Goal: Information Seeking & Learning: Understand process/instructions

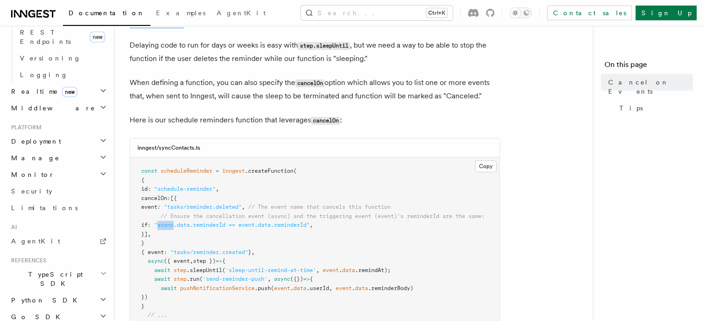
scroll to position [166, 0]
click at [211, 223] on span ""async.data.reminderId == event.data.reminderId"" at bounding box center [231, 224] width 155 height 6
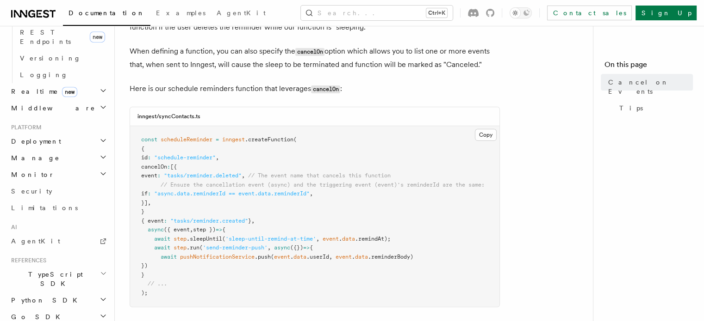
scroll to position [197, 0]
drag, startPoint x: 196, startPoint y: 193, endPoint x: 247, endPoint y: 193, distance: 50.9
click at [247, 193] on span ""async.data.reminderId == event.data.reminderId"" at bounding box center [231, 193] width 155 height 6
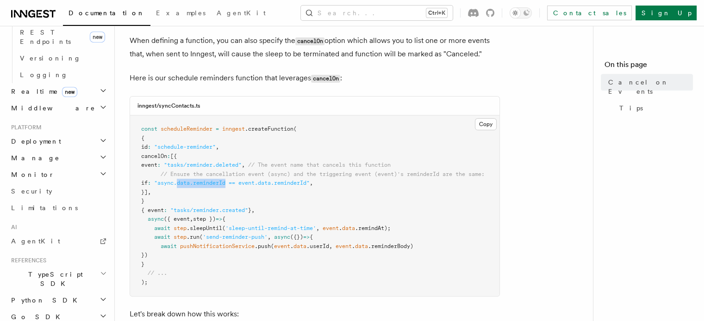
scroll to position [207, 0]
copy span "data.reminderId"
click at [179, 184] on span ""async.data.reminderId == event.data.reminderId"" at bounding box center [231, 182] width 155 height 6
click at [246, 183] on span ""async.data.reminderId == event.data.reminderId"" at bounding box center [231, 182] width 155 height 6
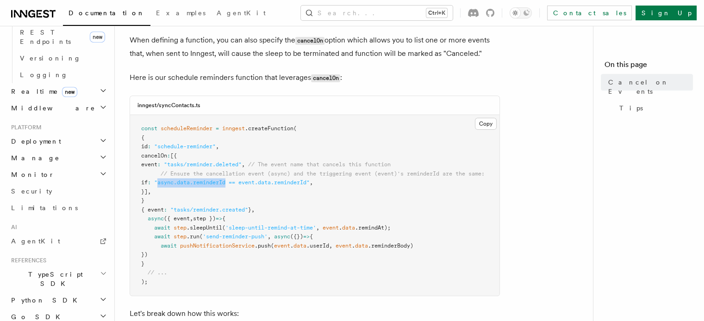
copy span "async.data.reminderId"
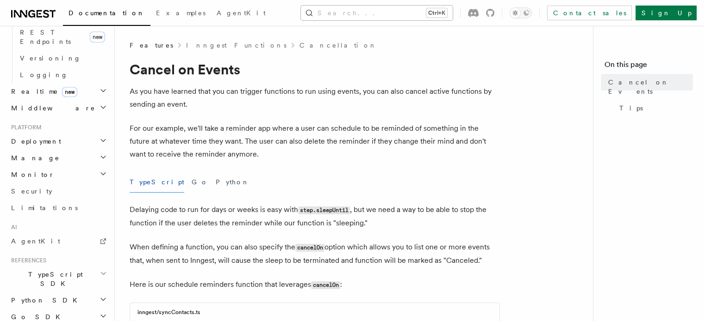
click at [367, 7] on button "Search... Ctrl+K" at bounding box center [377, 13] width 152 height 15
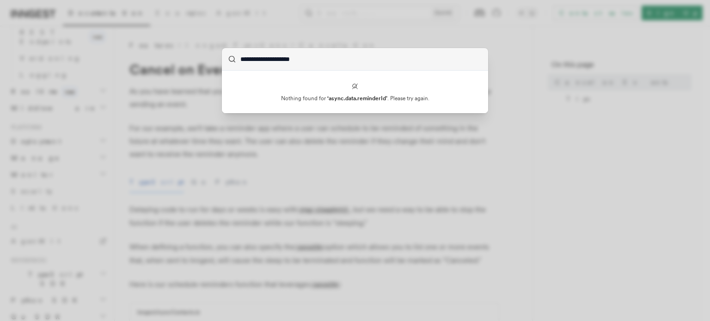
drag, startPoint x: 259, startPoint y: 59, endPoint x: 185, endPoint y: 60, distance: 74.5
click at [185, 60] on div "**********" at bounding box center [355, 160] width 710 height 321
type input "**********"
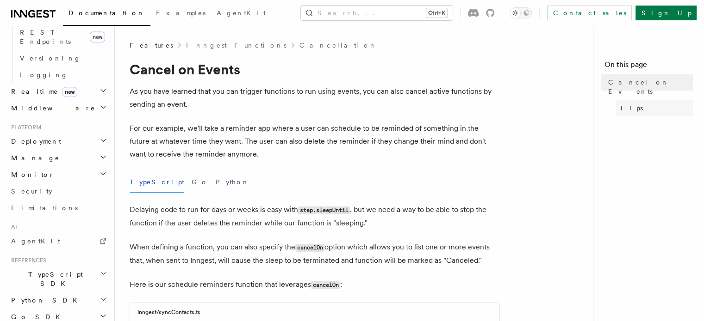
click at [619, 104] on span "Tips" at bounding box center [631, 108] width 24 height 9
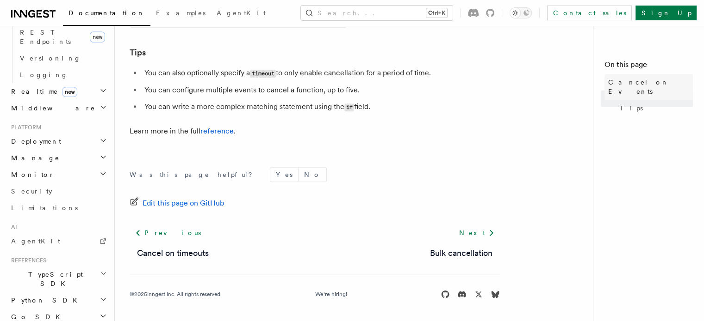
click at [608, 78] on span "Cancel on Events" at bounding box center [650, 87] width 85 height 19
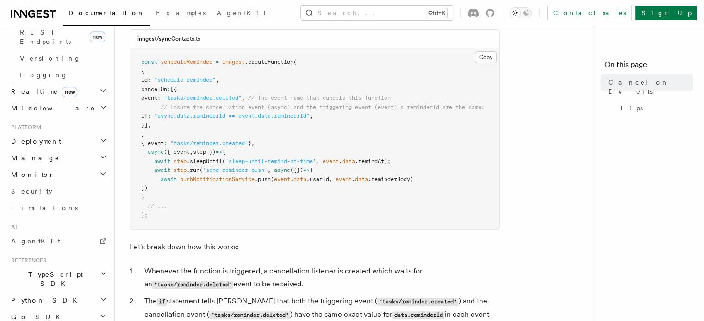
scroll to position [275, 0]
